Goal: Information Seeking & Learning: Learn about a topic

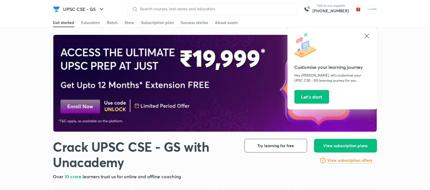
click at [368, 36] on icon at bounding box center [367, 36] width 7 height 7
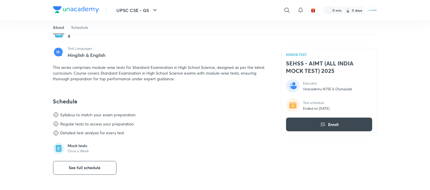
scroll to position [41, 0]
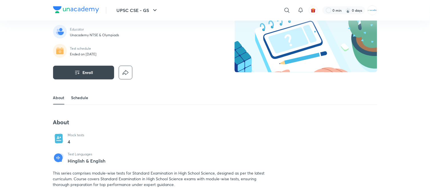
click at [84, 98] on link "Schedule" at bounding box center [79, 98] width 17 height 14
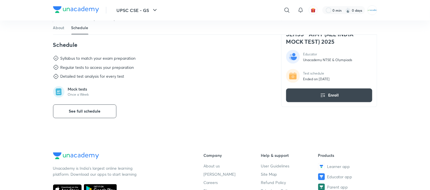
scroll to position [205, 0]
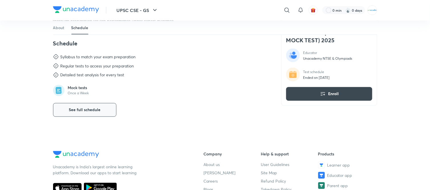
click at [89, 109] on span "See full schedule" at bounding box center [85, 110] width 32 height 6
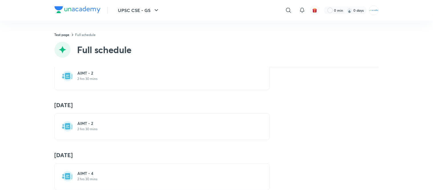
scroll to position [92, 0]
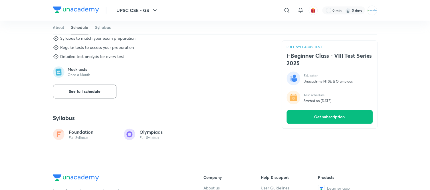
scroll to position [281, 0]
click at [81, 87] on button "See full schedule" at bounding box center [84, 91] width 63 height 14
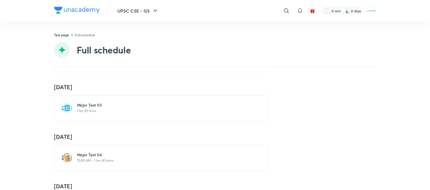
scroll to position [444, 0]
click at [89, 107] on h6 "Major Test 03" at bounding box center [166, 105] width 176 height 6
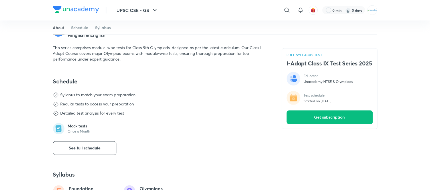
scroll to position [213, 0]
drag, startPoint x: 0, startPoint y: 0, endPoint x: 86, endPoint y: 143, distance: 166.6
click at [86, 143] on button "See full schedule" at bounding box center [84, 147] width 63 height 14
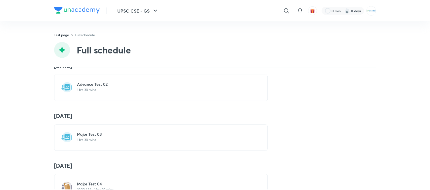
scroll to position [444, 0]
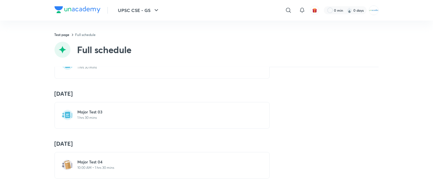
click at [89, 109] on h6 "Major Test 03" at bounding box center [166, 112] width 176 height 6
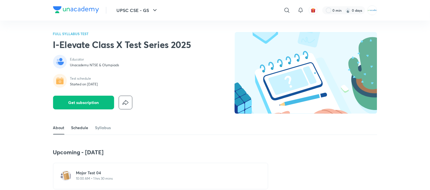
click at [77, 127] on link "Schedule" at bounding box center [79, 128] width 17 height 14
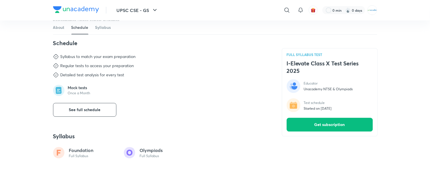
scroll to position [256, 0]
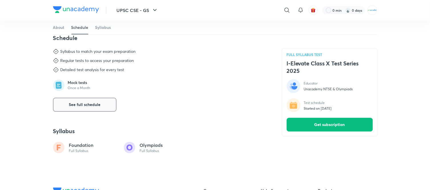
click at [83, 101] on button "See full schedule" at bounding box center [84, 105] width 63 height 14
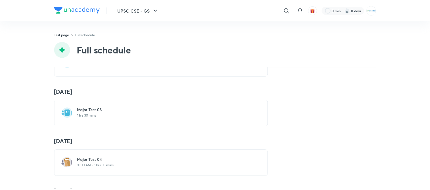
scroll to position [438, 0]
click at [86, 114] on h6 "Major Test 03" at bounding box center [166, 111] width 176 height 6
click at [92, 113] on h6 "NSEJS Test - 06" at bounding box center [166, 111] width 176 height 6
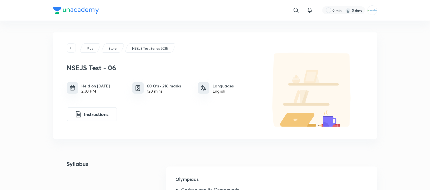
click at [126, 118] on div "Instructions" at bounding box center [162, 114] width 191 height 14
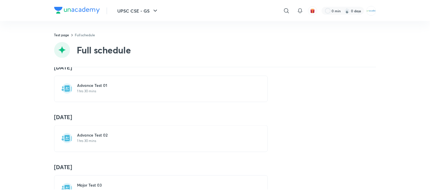
scroll to position [364, 0]
click at [94, 140] on p "1 hrs 30 mins" at bounding box center [166, 140] width 176 height 5
